Goal: Navigation & Orientation: Find specific page/section

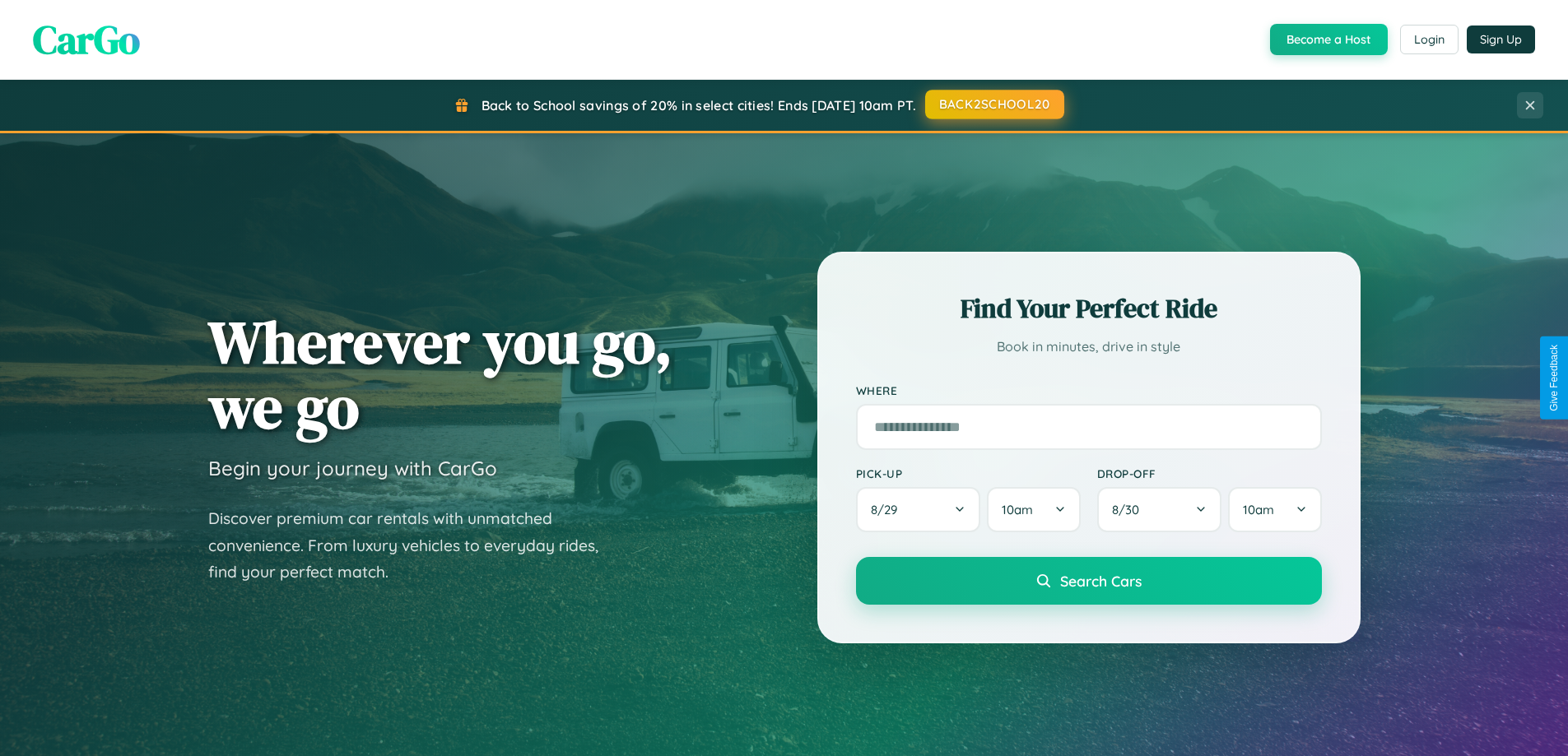
click at [994, 105] on button "BACK2SCHOOL20" at bounding box center [995, 105] width 140 height 30
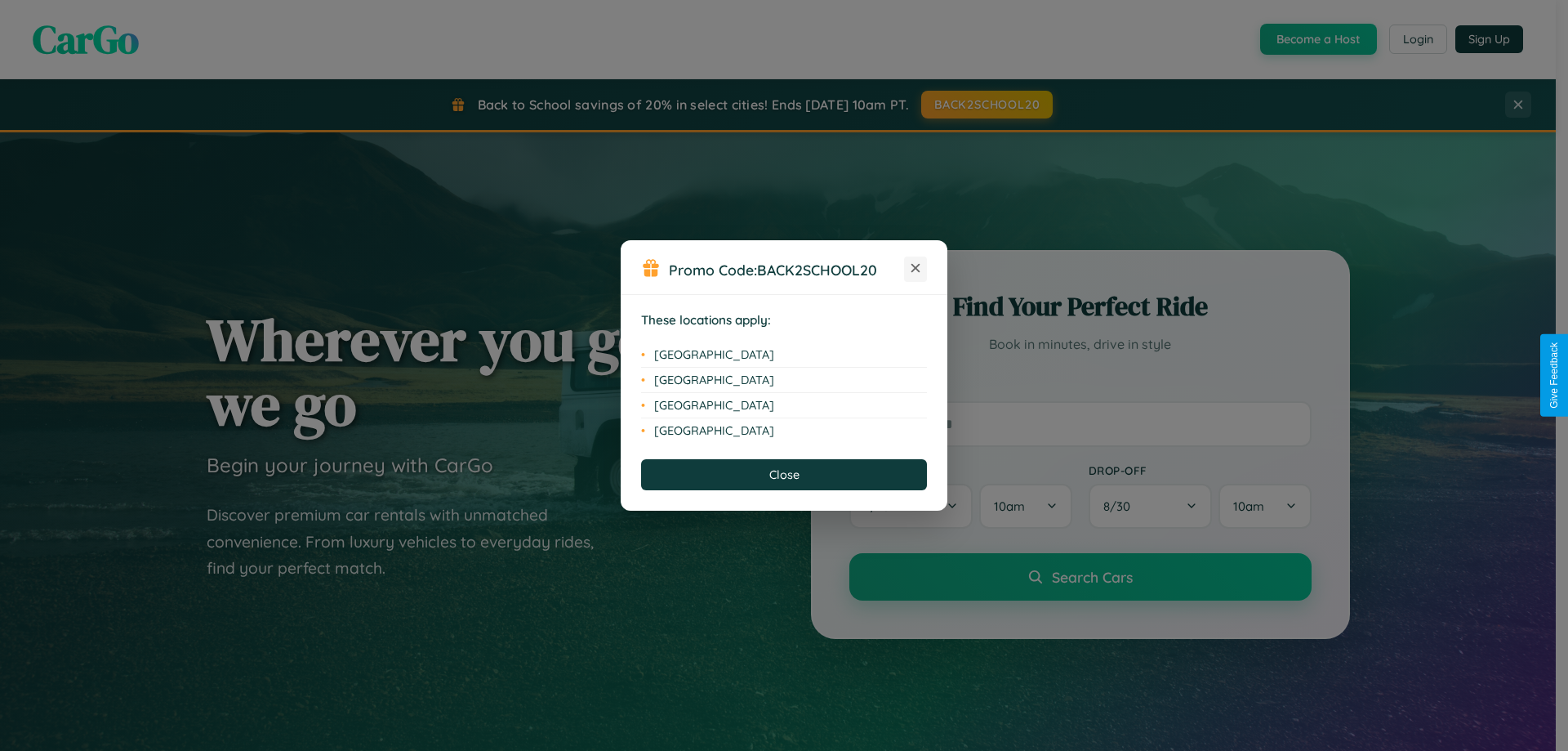
click at [916, 269] on icon at bounding box center [916, 268] width 9 height 9
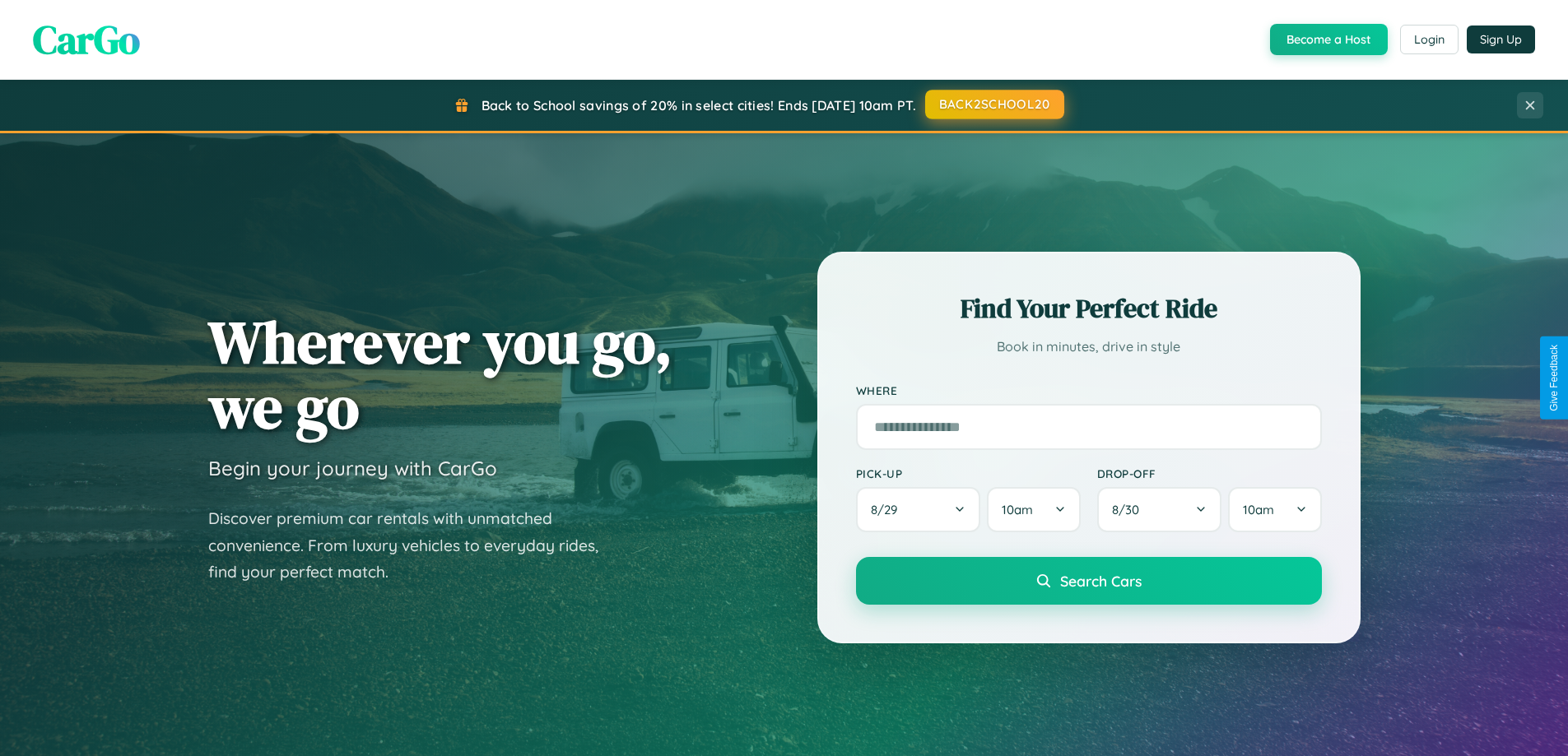
click at [994, 105] on button "BACK2SCHOOL20" at bounding box center [995, 105] width 140 height 30
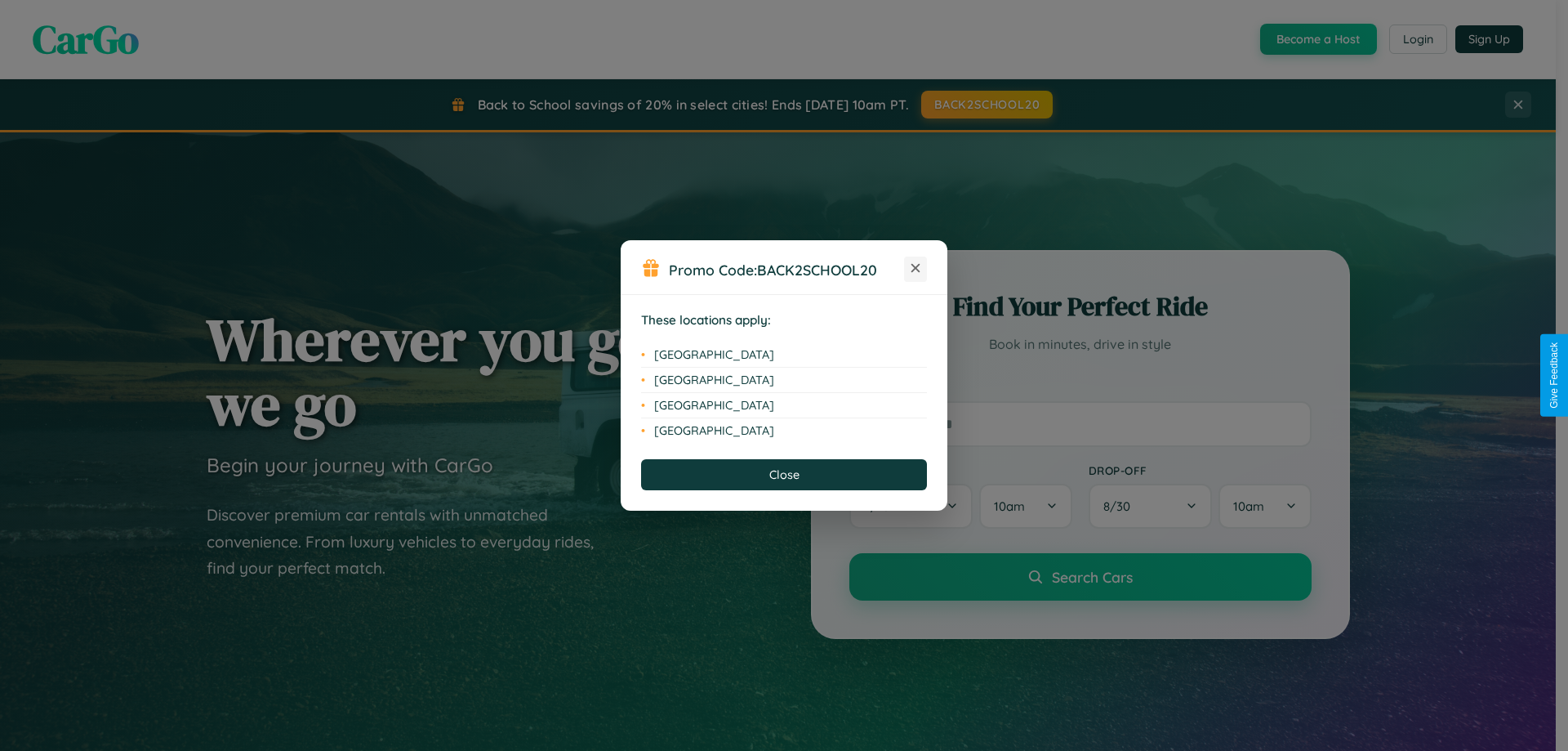
click at [916, 269] on icon at bounding box center [916, 268] width 9 height 9
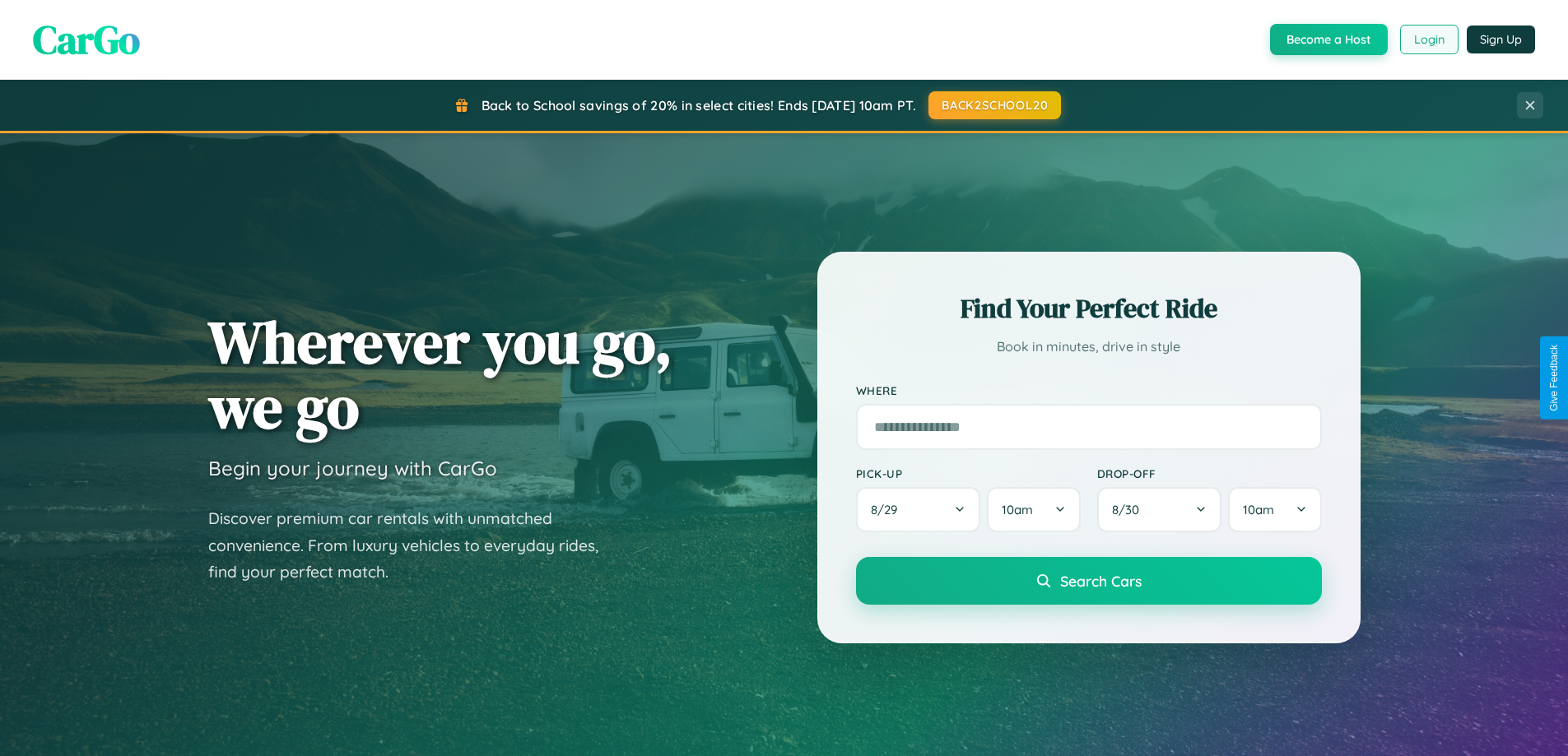
click at [1428, 40] on button "Login" at bounding box center [1428, 40] width 58 height 30
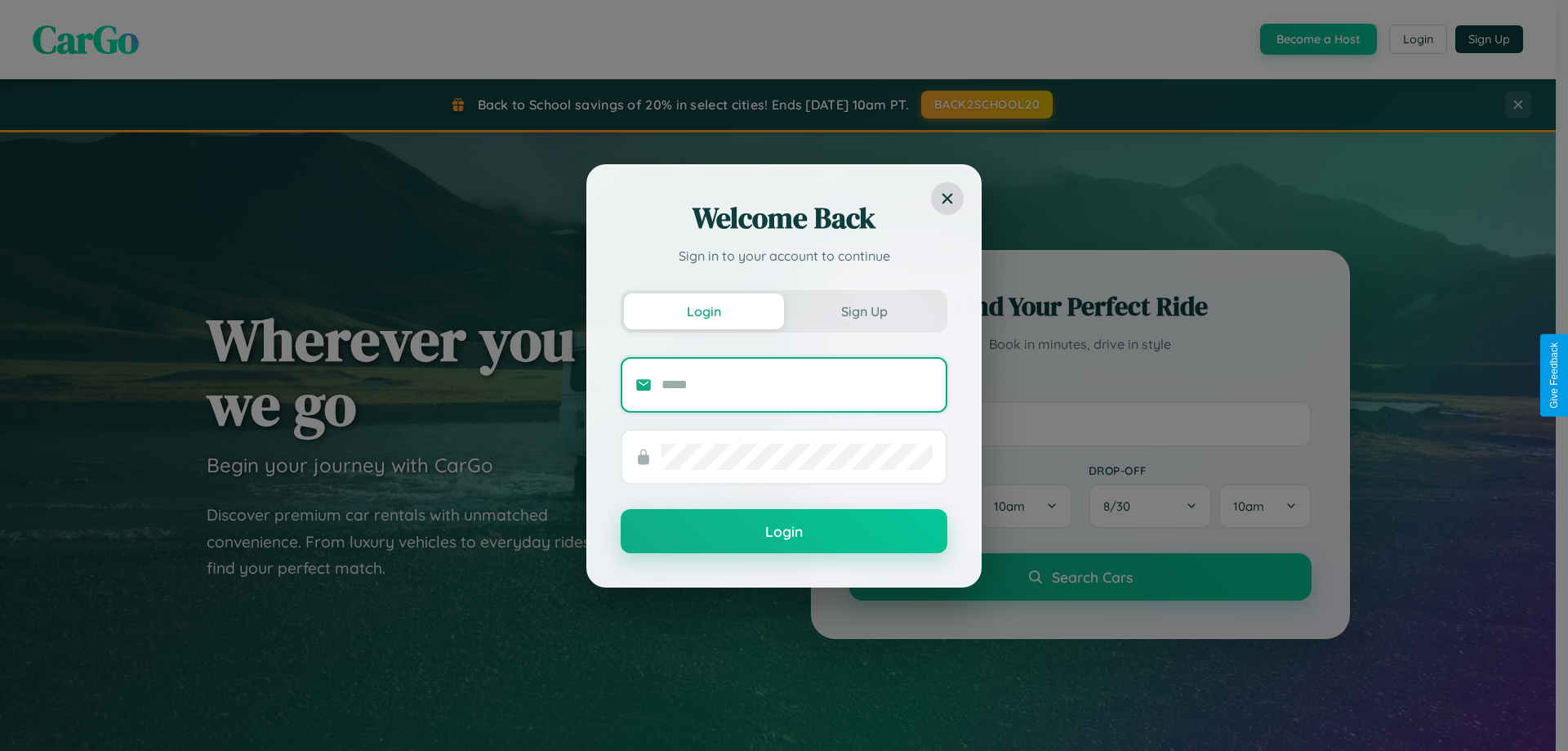
click at [797, 384] on input "text" at bounding box center [797, 384] width 271 height 27
type input "**********"
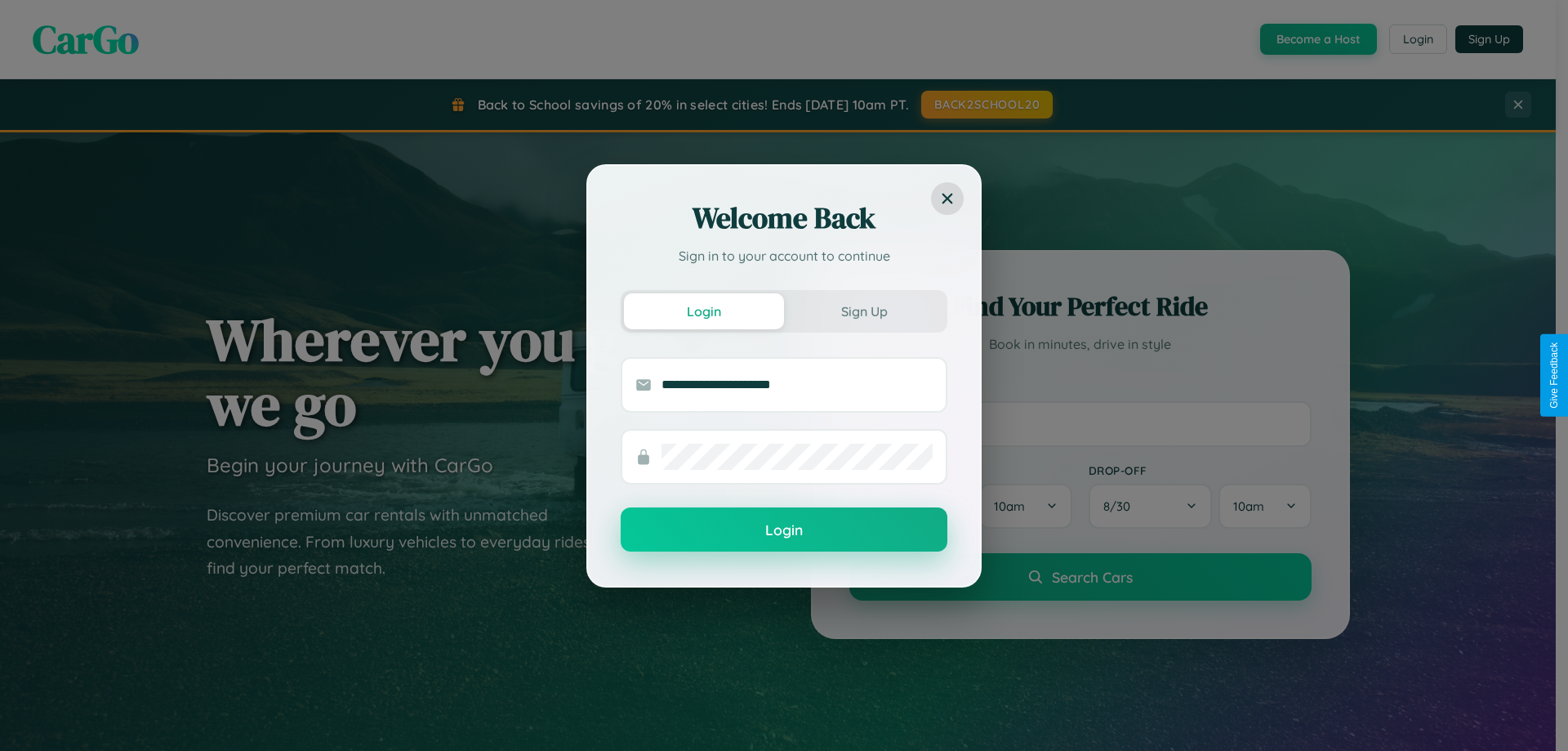
click at [784, 530] on button "Login" at bounding box center [784, 529] width 327 height 44
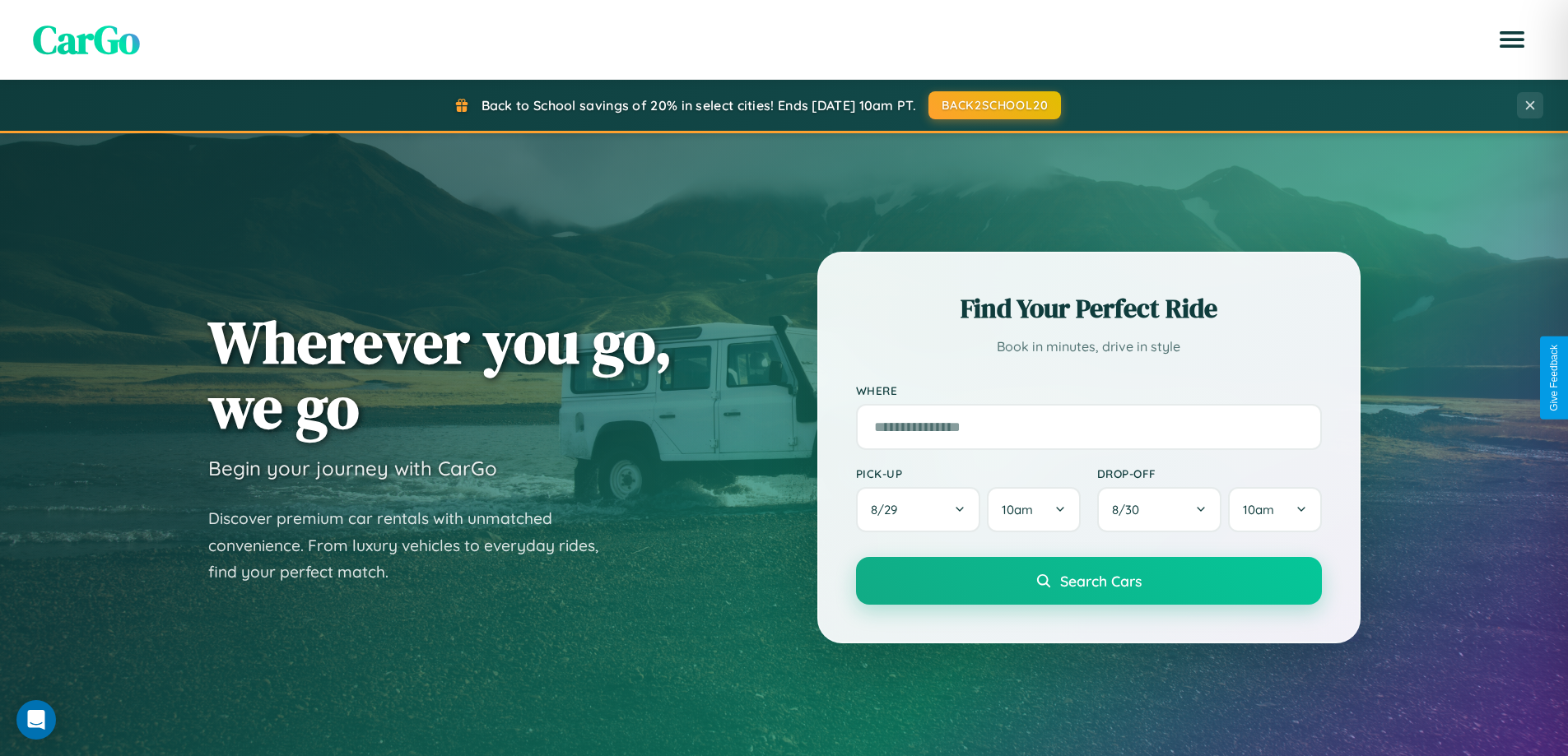
scroll to position [1132, 0]
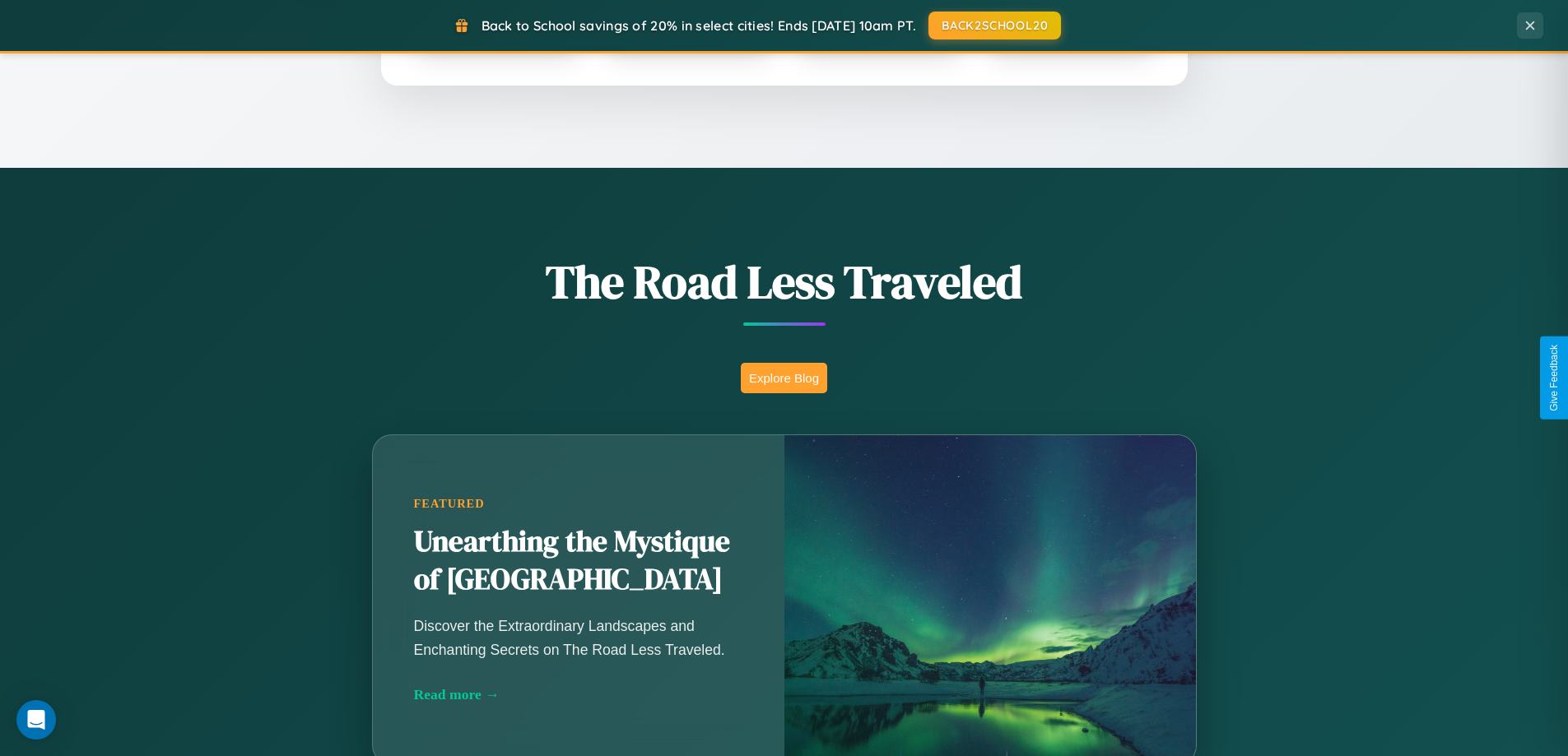
click at [784, 378] on button "Explore Blog" at bounding box center [783, 378] width 86 height 31
